Goal: Task Accomplishment & Management: Manage account settings

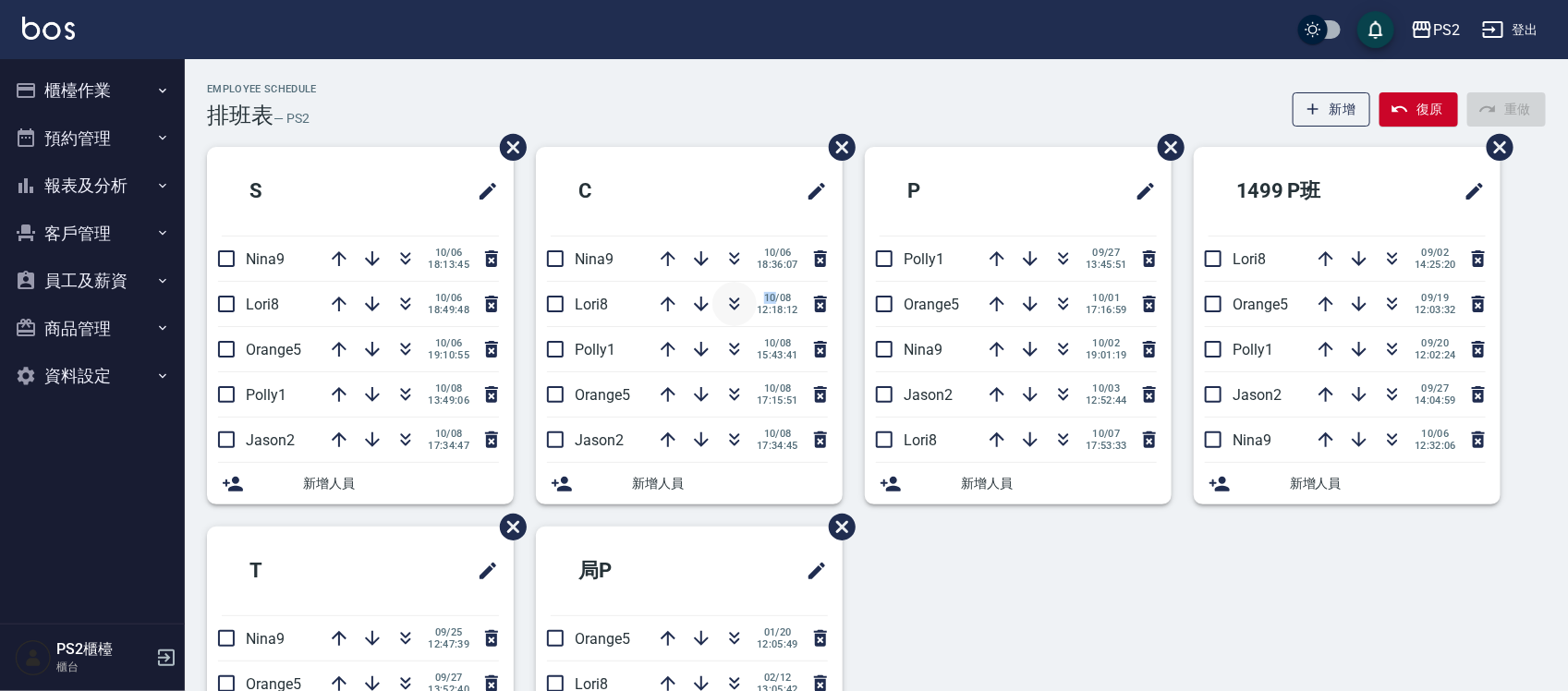
click at [735, 308] on icon "button" at bounding box center [735, 307] width 10 height 7
click at [408, 298] on icon "button" at bounding box center [406, 300] width 10 height 7
click at [391, 85] on div "Employee Schedule 排班表 — PS2 新增 復原 重做" at bounding box center [876, 106] width 1338 height 45
click at [408, 309] on icon "button" at bounding box center [405, 303] width 23 height 23
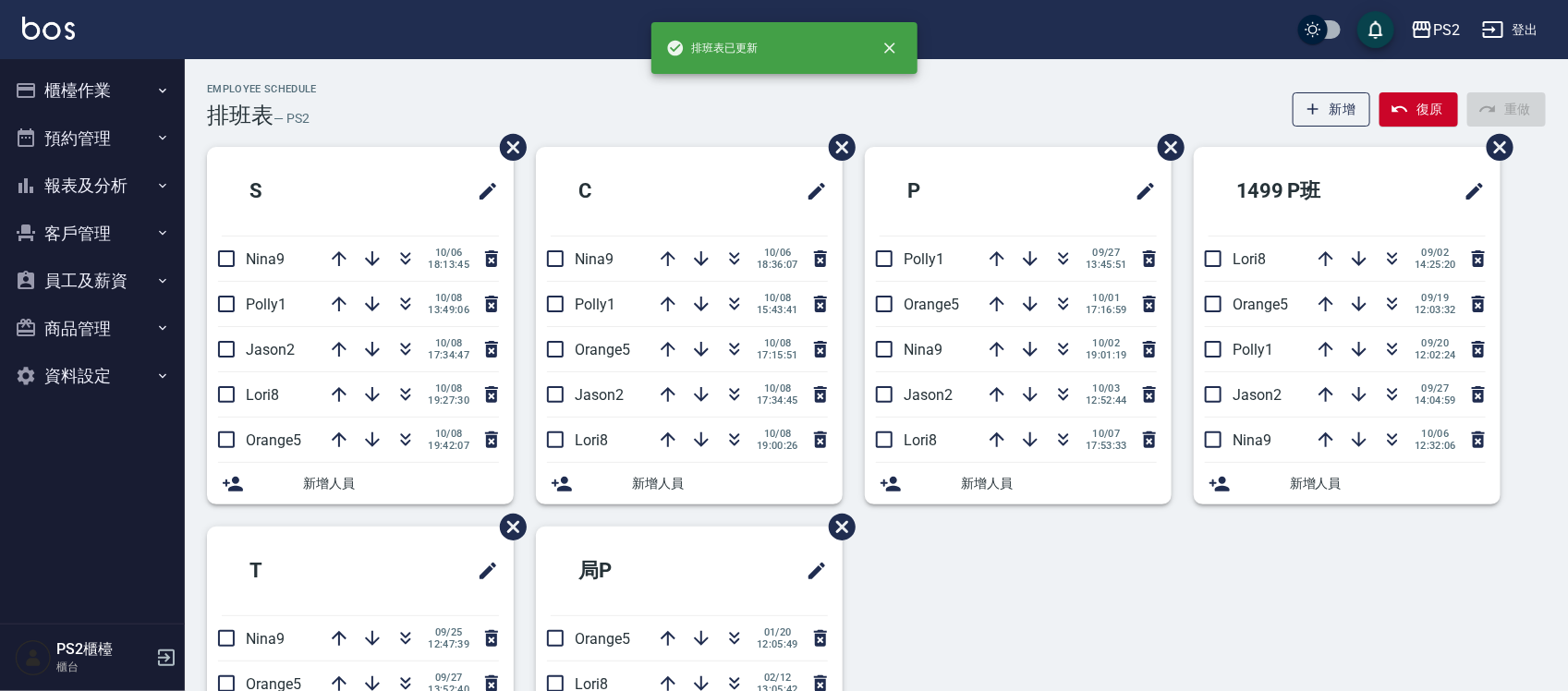
click at [365, 98] on div "Employee Schedule 排班表 — PS2 新增 復原 重做" at bounding box center [876, 106] width 1338 height 45
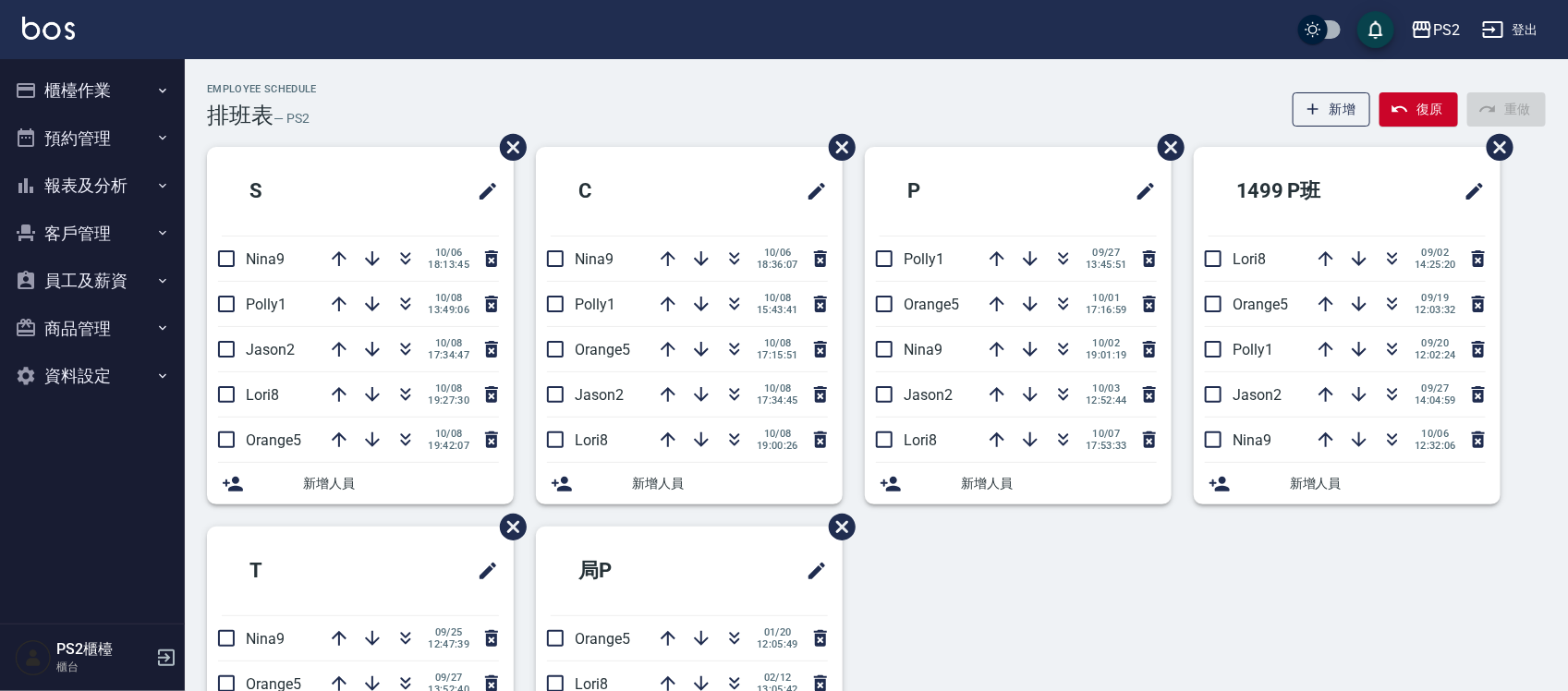
drag, startPoint x: 403, startPoint y: 300, endPoint x: 427, endPoint y: 223, distance: 80.7
click at [406, 301] on icon "button" at bounding box center [405, 303] width 23 height 23
click at [437, 93] on div "Employee Schedule 排班表 — PS2 新增 復原 重做" at bounding box center [876, 106] width 1338 height 45
